Goal: Register for event/course

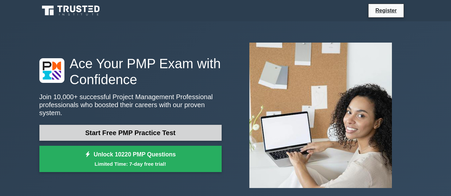
click at [147, 130] on link "Start Free PMP Practice Test" at bounding box center [130, 133] width 182 height 16
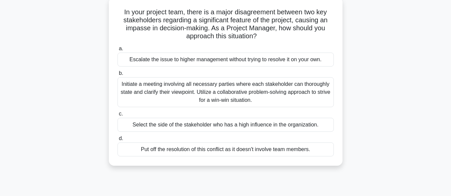
scroll to position [44, 0]
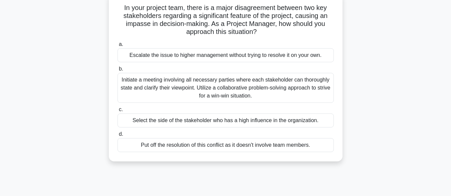
click at [271, 90] on div "Initiate a meeting involving all necessary parties where each stakeholder can t…" at bounding box center [225, 88] width 216 height 30
click at [117, 71] on input "b. Initiate a meeting involving all necessary parties where each stakeholder ca…" at bounding box center [117, 69] width 0 height 4
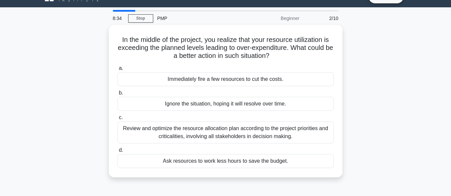
scroll to position [0, 0]
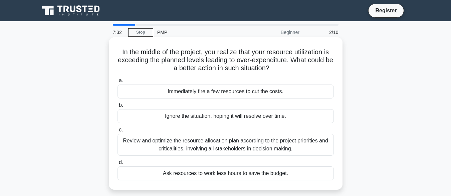
click at [222, 144] on div "Review and optimize the resource allocation plan according to the project prior…" at bounding box center [225, 145] width 216 height 22
click at [117, 132] on input "c. Review and optimize the resource allocation plan according to the project pr…" at bounding box center [117, 130] width 0 height 4
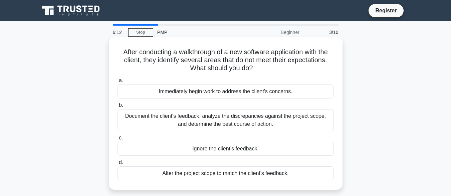
click at [190, 119] on div "Document the client's feedback, analyze the discrepancies against the project s…" at bounding box center [225, 120] width 216 height 22
click at [117, 108] on input "b. Document the client's feedback, analyze the discrepancies against the projec…" at bounding box center [117, 105] width 0 height 4
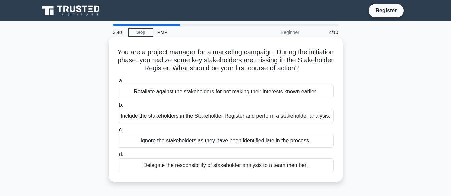
click at [271, 116] on div "Include the stakeholders in the Stakeholder Register and perform a stakeholder …" at bounding box center [225, 116] width 216 height 14
click at [117, 108] on input "b. Include the stakeholders in the Stakeholder Register and perform a stakehold…" at bounding box center [117, 105] width 0 height 4
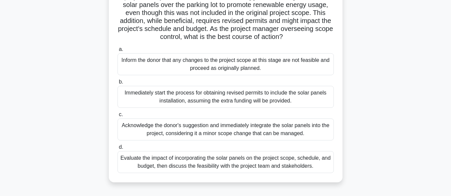
scroll to position [71, 0]
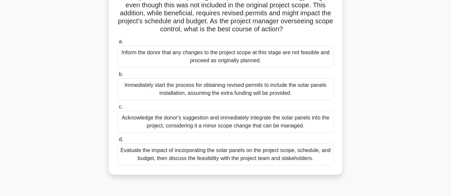
click at [268, 164] on div "Evaluate the impact of incorporating the solar panels on the project scope, sch…" at bounding box center [225, 155] width 216 height 22
click at [117, 142] on input "d. Evaluate the impact of incorporating the solar panels on the project scope, …" at bounding box center [117, 140] width 0 height 4
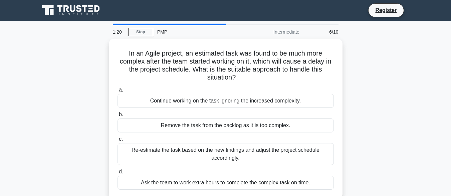
scroll to position [0, 0]
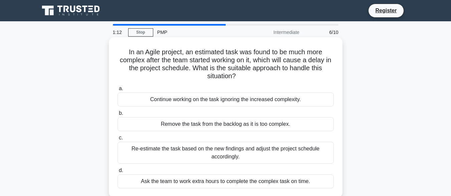
click at [217, 152] on div "Re-estimate the task based on the new findings and adjust the project schedule …" at bounding box center [225, 153] width 216 height 22
click at [117, 140] on input "c. Re-estimate the task based on the new findings and adjust the project schedu…" at bounding box center [117, 138] width 0 height 4
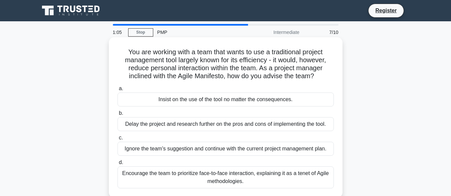
click at [196, 176] on div "Encourage the team to prioritize face-to-face interaction, explaining it as a t…" at bounding box center [225, 178] width 216 height 22
click at [117, 165] on input "d. Encourage the team to prioritize face-to-face interaction, explaining it as …" at bounding box center [117, 163] width 0 height 4
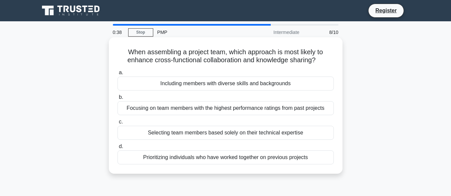
click at [181, 109] on div "Focusing on team members with the highest performance ratings from past projects" at bounding box center [225, 108] width 216 height 14
click at [117, 100] on input "b. Focusing on team members with the highest performance ratings from past proj…" at bounding box center [117, 97] width 0 height 4
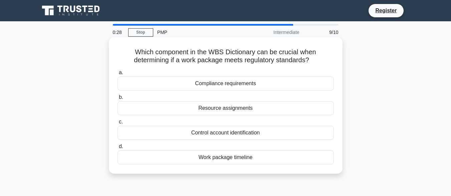
click at [189, 157] on div "Work package timeline" at bounding box center [225, 158] width 216 height 14
click at [117, 149] on input "d. Work package timeline" at bounding box center [117, 147] width 0 height 4
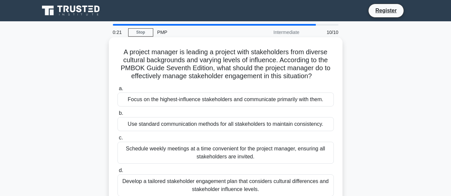
click at [185, 149] on div "Schedule weekly meetings at a time convenient for the project manager, ensuring…" at bounding box center [225, 153] width 216 height 22
click at [117, 140] on input "c. Schedule weekly meetings at a time convenient for the project manager, ensur…" at bounding box center [117, 138] width 0 height 4
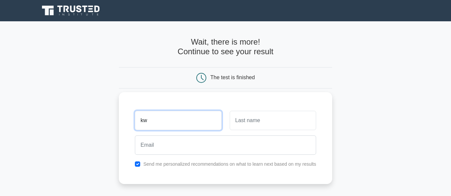
type input "k"
type input "j"
type input "JMV"
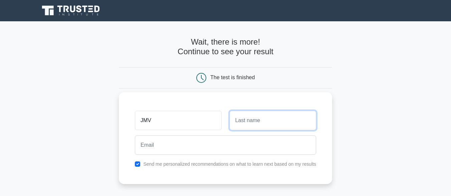
click at [237, 121] on input "text" at bounding box center [273, 120] width 86 height 19
type input "KWIZERA"
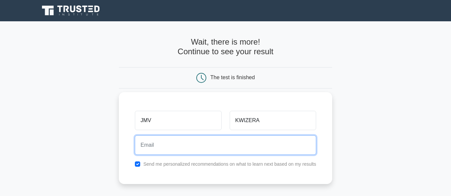
click at [206, 148] on input "email" at bounding box center [225, 145] width 181 height 19
type input "[EMAIL_ADDRESS][DOMAIN_NAME]"
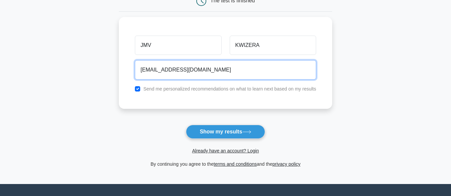
scroll to position [85, 0]
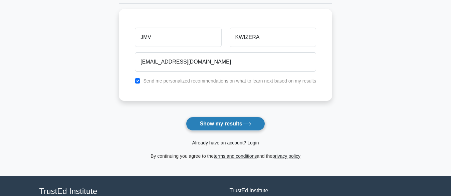
click at [222, 127] on button "Show my results" at bounding box center [225, 124] width 79 height 14
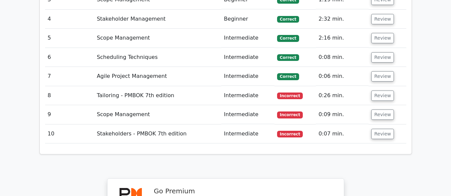
scroll to position [988, 0]
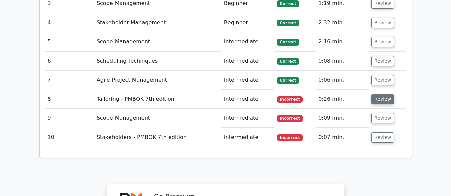
click at [380, 94] on button "Review" at bounding box center [382, 99] width 23 height 10
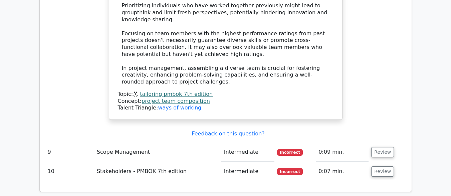
scroll to position [1394, 0]
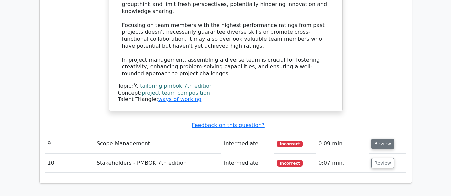
click at [381, 139] on button "Review" at bounding box center [382, 144] width 23 height 10
